Goal: Contribute content: Add original content to the website for others to see

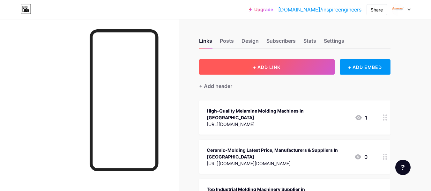
click at [273, 70] on button "+ ADD LINK" at bounding box center [267, 66] width 136 height 15
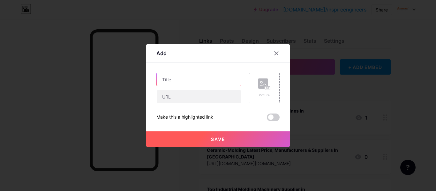
click at [195, 82] on input "text" at bounding box center [199, 79] width 84 height 13
paste input "Best Hydraulic Press Machine Manufacturer in [GEOGRAPHIC_DATA], [GEOGRAPHIC_DAT…"
type input "Best Hydraulic Press Machine Manufacturer in [GEOGRAPHIC_DATA], [GEOGRAPHIC_DAT…"
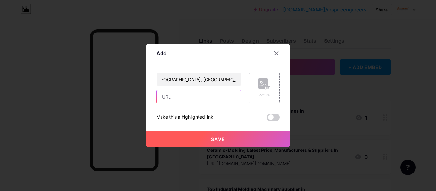
click at [173, 98] on input "text" at bounding box center [199, 96] width 84 height 13
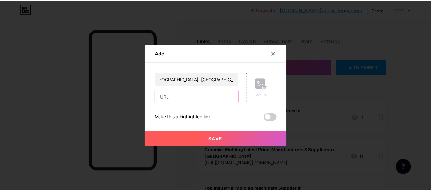
scroll to position [0, 0]
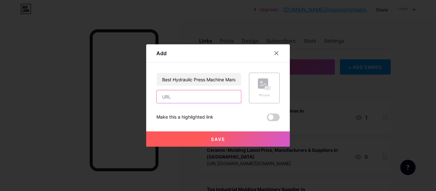
paste input "[URL][DOMAIN_NAME]"
type input "[URL][DOMAIN_NAME]"
click at [174, 134] on button "Save" at bounding box center [218, 139] width 144 height 15
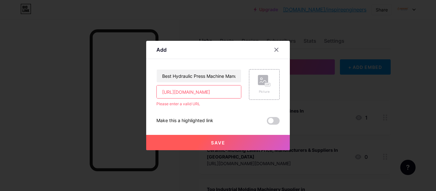
click at [284, 48] on div at bounding box center [280, 49] width 19 height 11
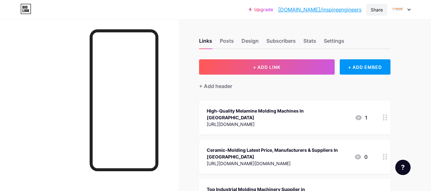
click at [368, 12] on div "Share" at bounding box center [377, 9] width 20 height 11
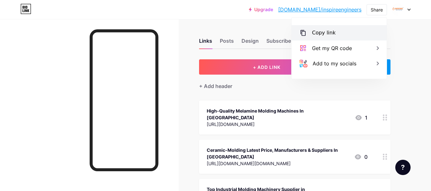
click at [337, 32] on div "Copy link" at bounding box center [339, 32] width 95 height 15
